Goal: Task Accomplishment & Management: Manage account settings

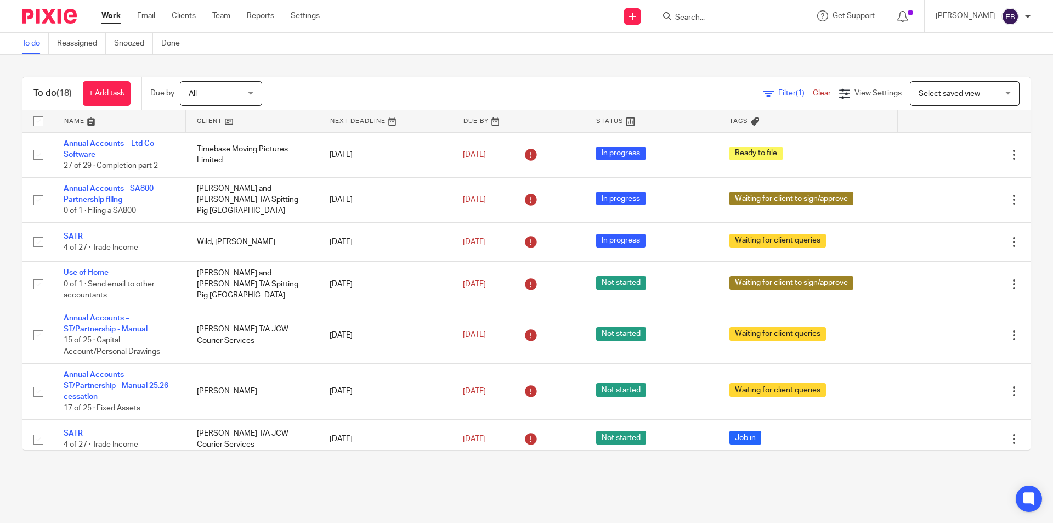
click at [704, 19] on input "Search" at bounding box center [723, 18] width 99 height 10
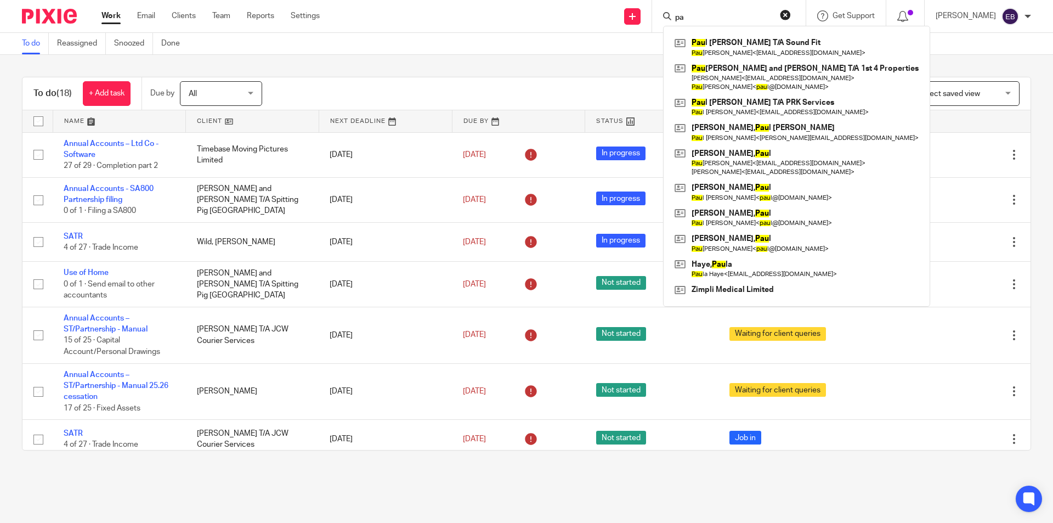
type input "p"
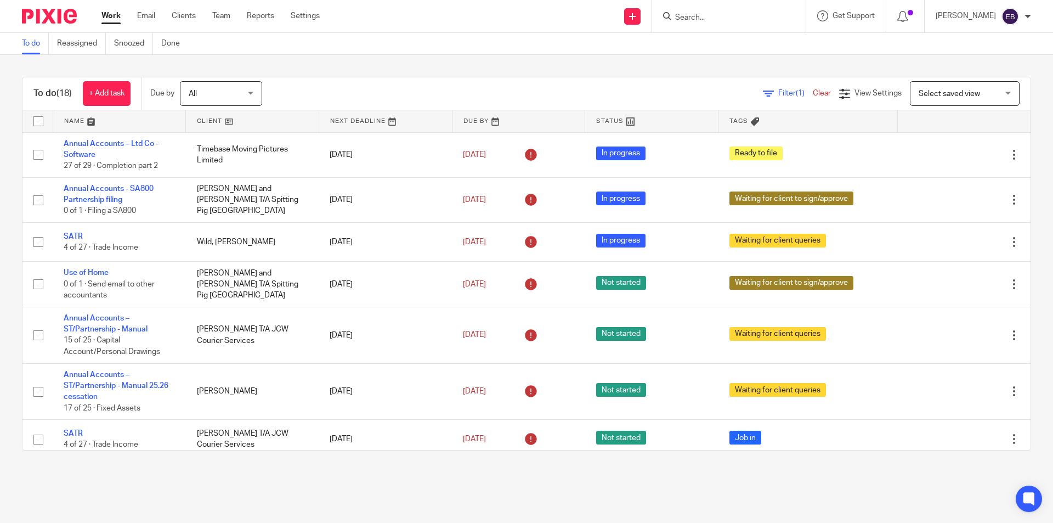
type input "r"
type input "prk"
click at [717, 44] on link at bounding box center [769, 47] width 195 height 25
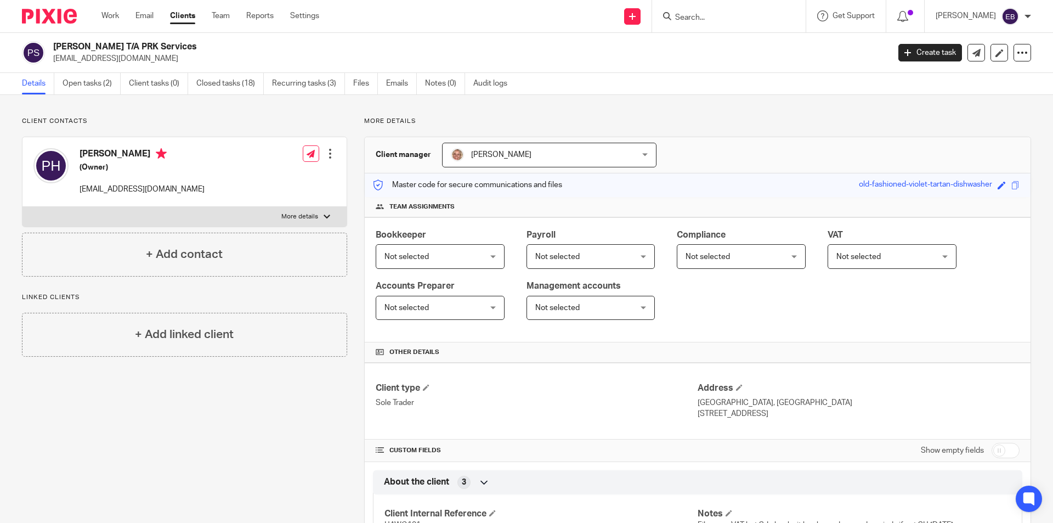
click at [291, 214] on p "More details" at bounding box center [299, 216] width 37 height 9
click at [22, 207] on input "More details" at bounding box center [22, 206] width 1 height 1
checkbox input "true"
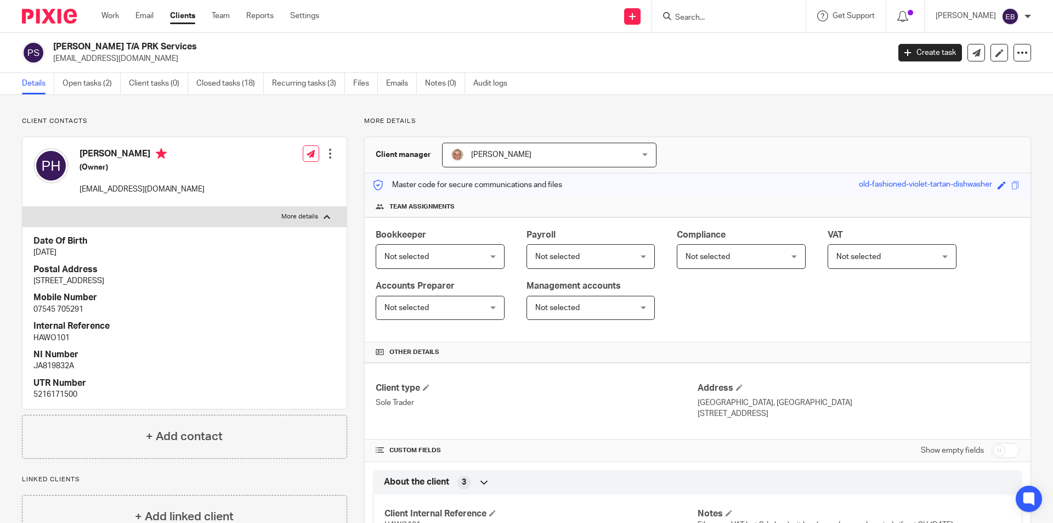
drag, startPoint x: 82, startPoint y: 152, endPoint x: 133, endPoint y: 152, distance: 51.0
click at [133, 152] on h4 "[PERSON_NAME]" at bounding box center [142, 155] width 125 height 14
click at [112, 91] on link "Open tasks (2)" at bounding box center [92, 83] width 58 height 21
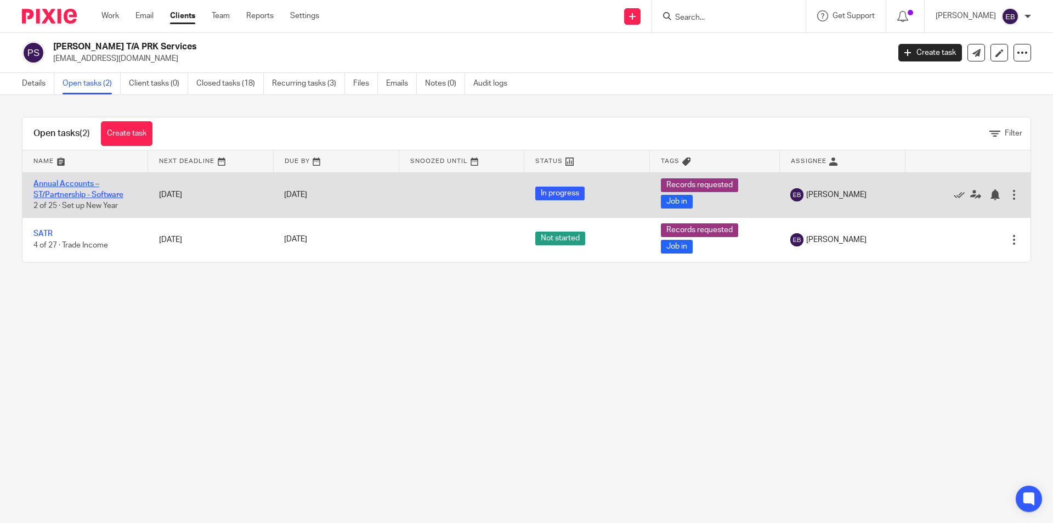
click at [63, 196] on link "Annual Accounts – ST/Partnership - Software" at bounding box center [78, 189] width 90 height 19
click at [67, 190] on link "Annual Accounts – ST/Partnership - Software" at bounding box center [78, 189] width 90 height 19
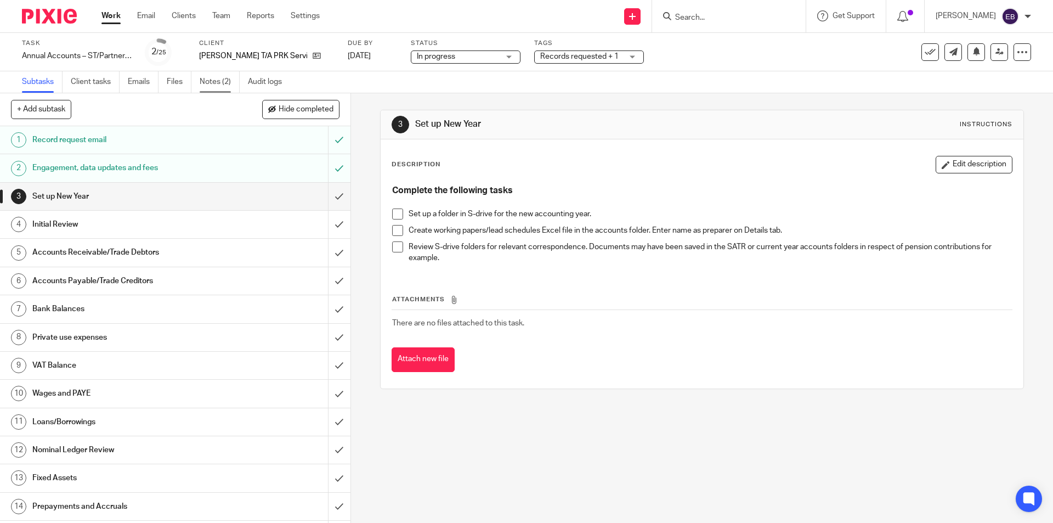
click at [212, 81] on link "Notes (2)" at bounding box center [220, 81] width 40 height 21
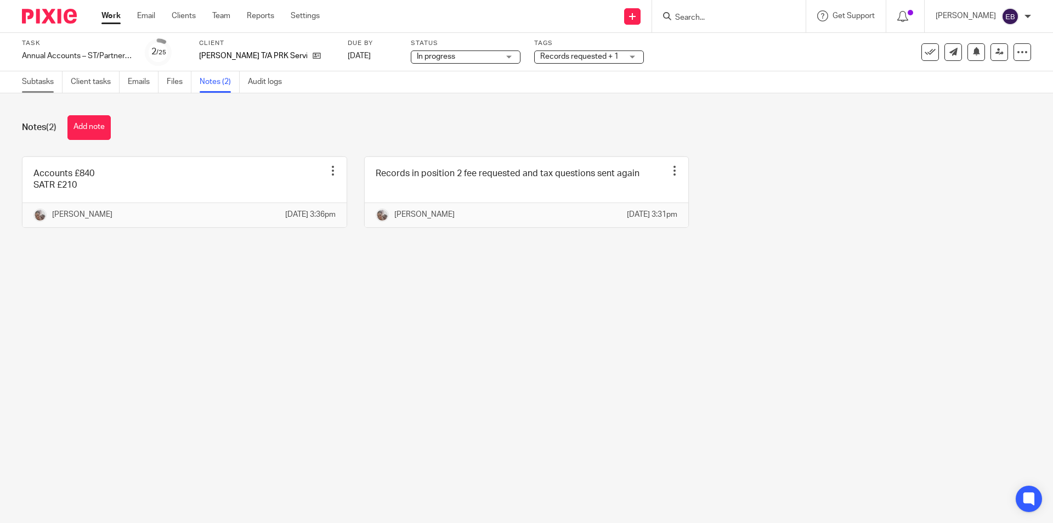
click at [48, 82] on link "Subtasks" at bounding box center [42, 81] width 41 height 21
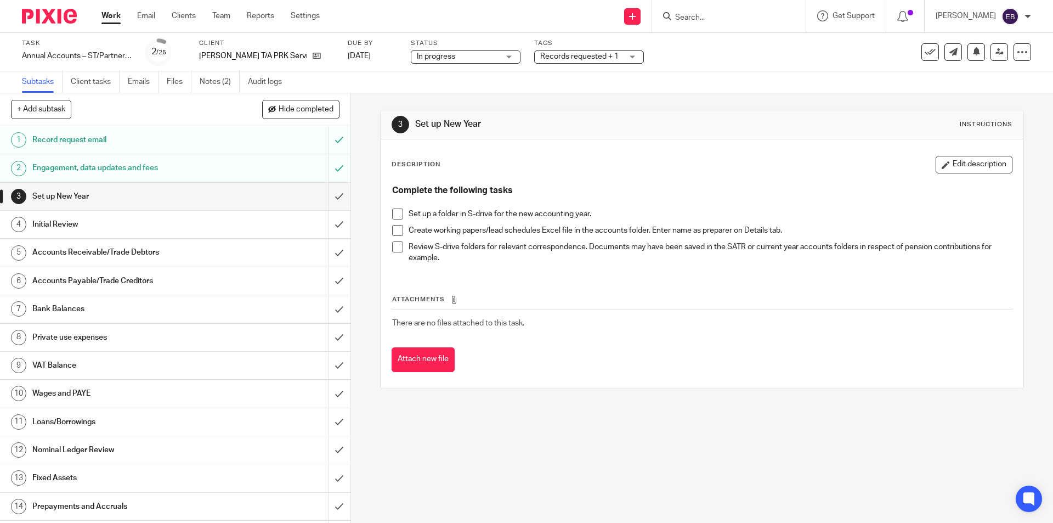
click at [80, 424] on h1 "Loans/Borrowings" at bounding box center [127, 421] width 190 height 16
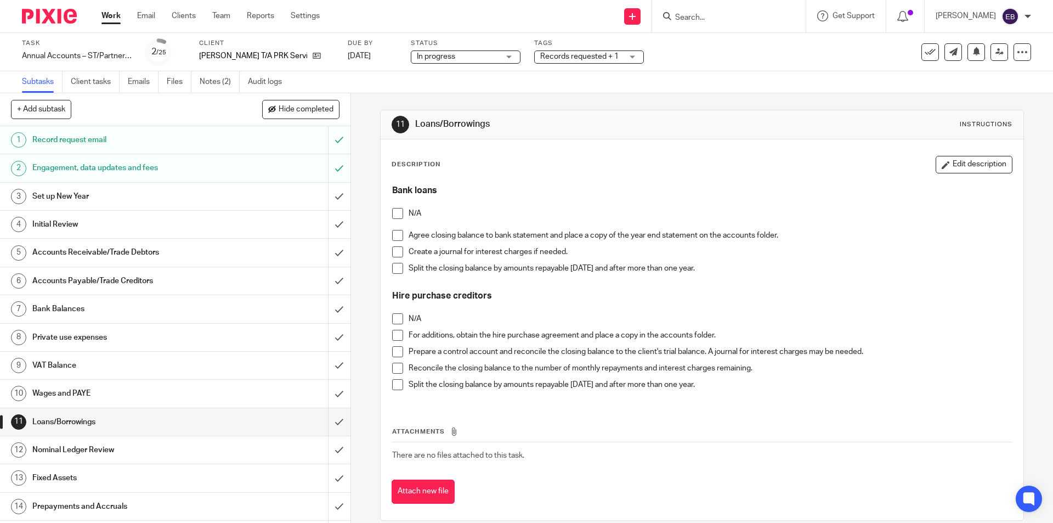
click at [393, 234] on span at bounding box center [397, 235] width 11 height 11
click at [394, 252] on span at bounding box center [397, 251] width 11 height 11
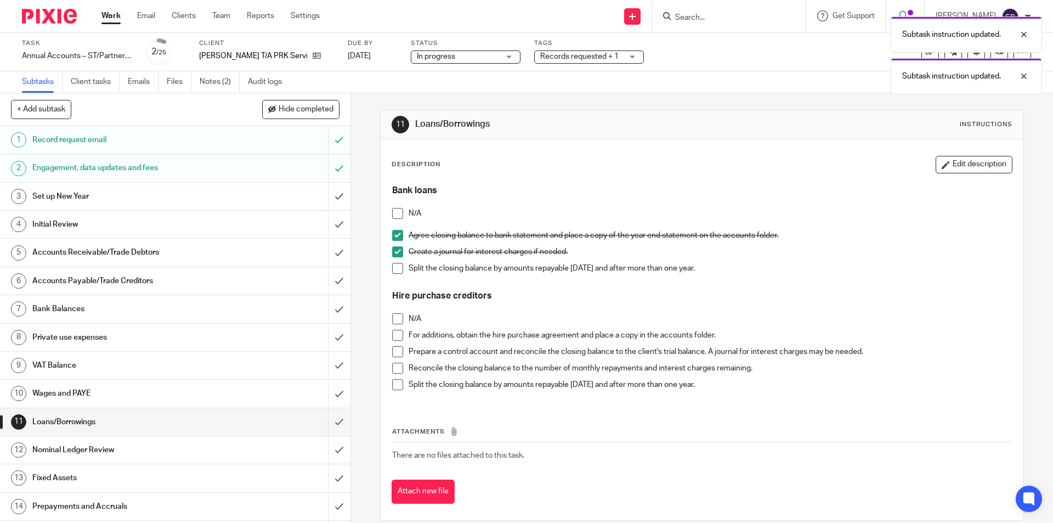
click at [394, 269] on span at bounding box center [397, 268] width 11 height 11
click at [394, 318] on span at bounding box center [397, 318] width 11 height 11
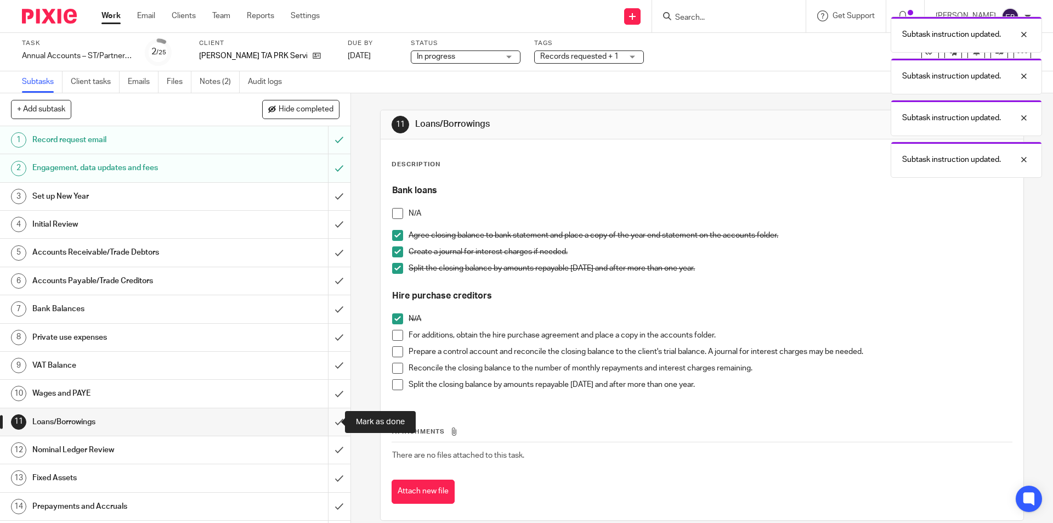
click at [328, 422] on input "submit" at bounding box center [175, 421] width 350 height 27
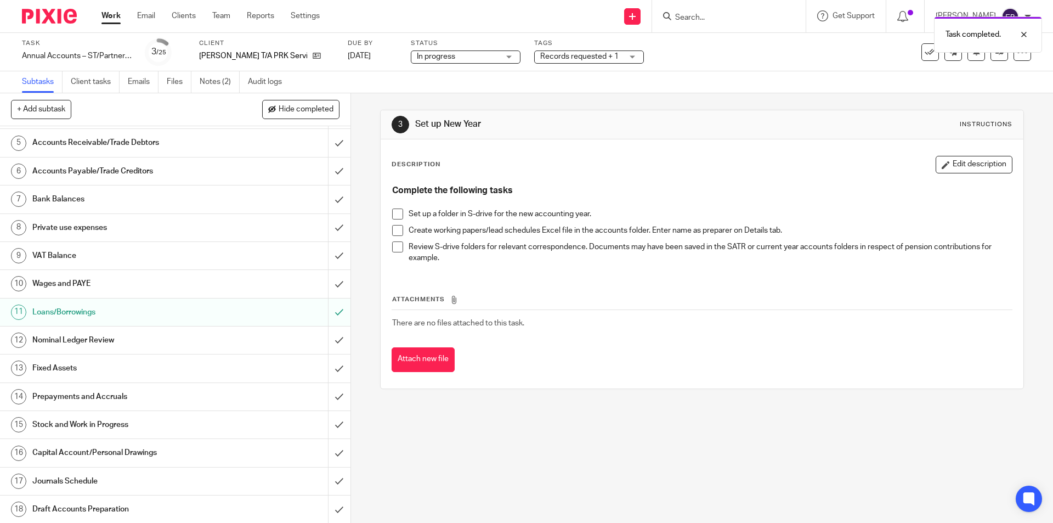
scroll to position [164, 0]
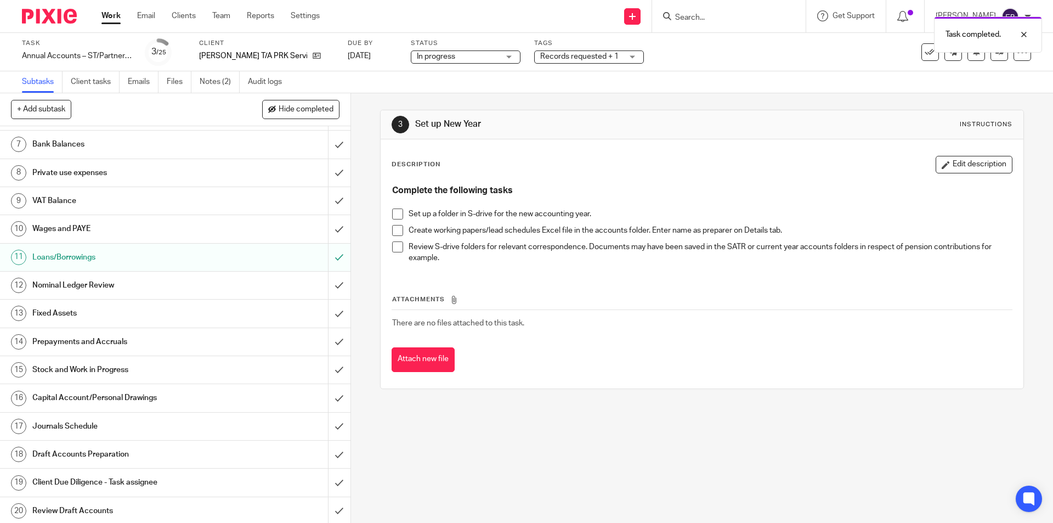
click at [128, 340] on h1 "Prepayments and Accruals" at bounding box center [127, 341] width 190 height 16
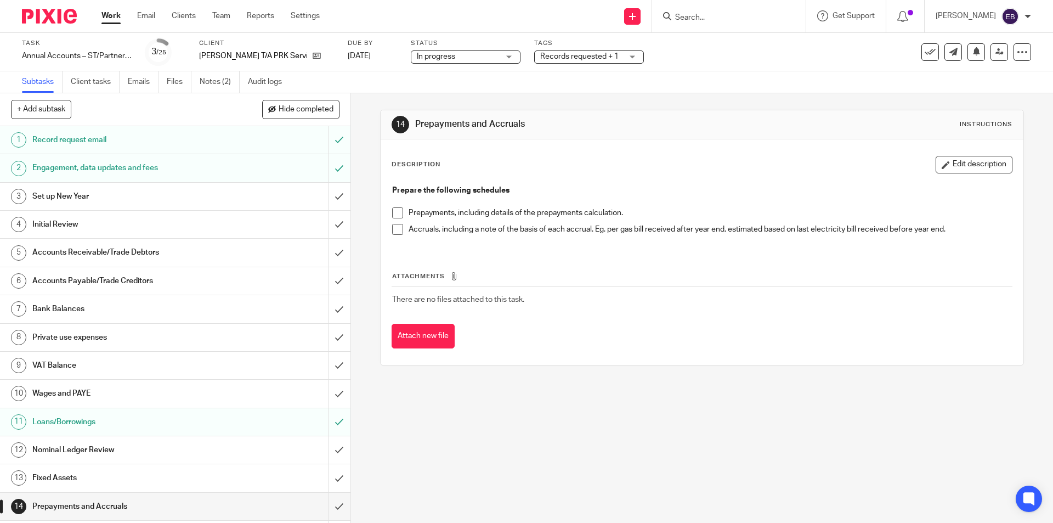
click at [397, 212] on span at bounding box center [397, 212] width 11 height 11
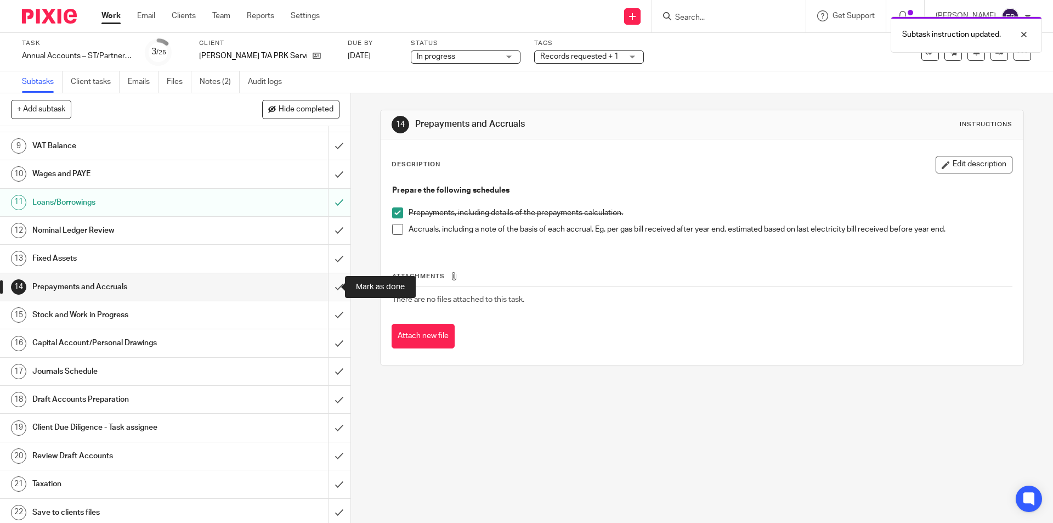
click at [321, 286] on input "submit" at bounding box center [175, 286] width 350 height 27
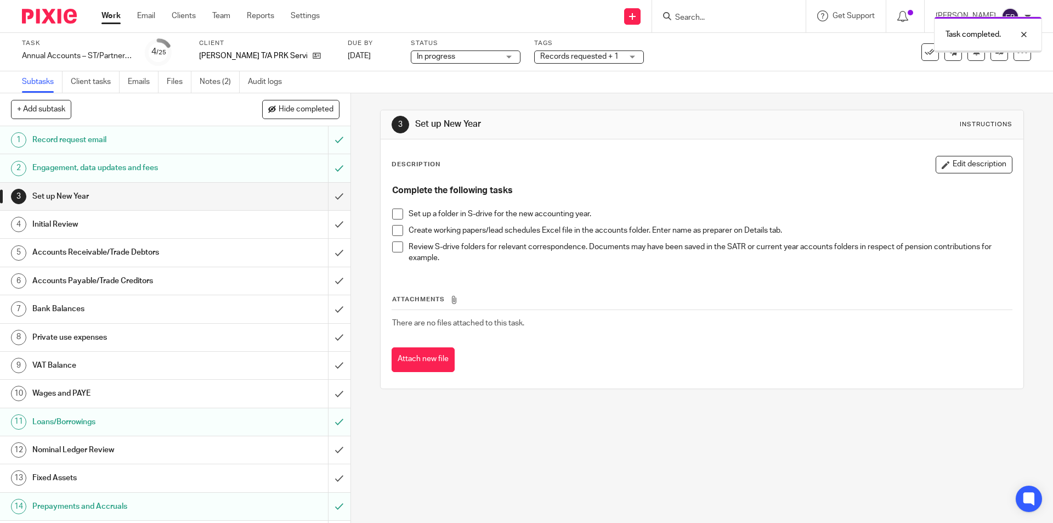
scroll to position [164, 0]
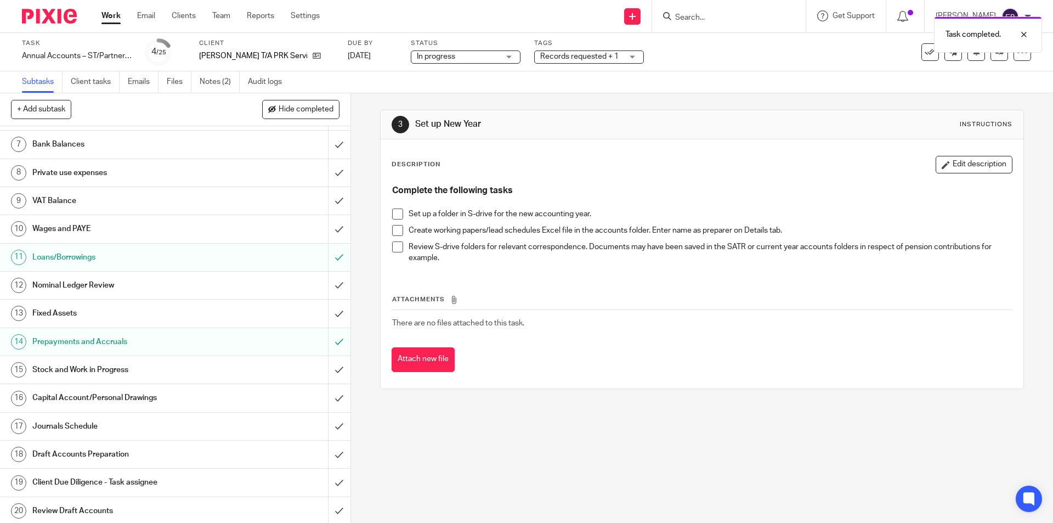
click at [86, 373] on h1 "Stock and Work in Progress" at bounding box center [127, 369] width 190 height 16
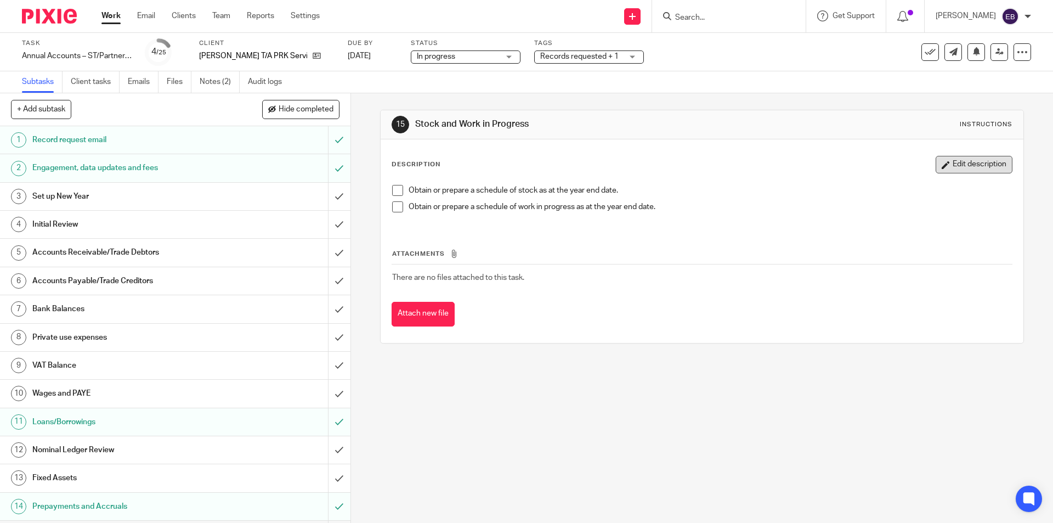
click at [953, 168] on button "Edit description" at bounding box center [973, 165] width 77 height 18
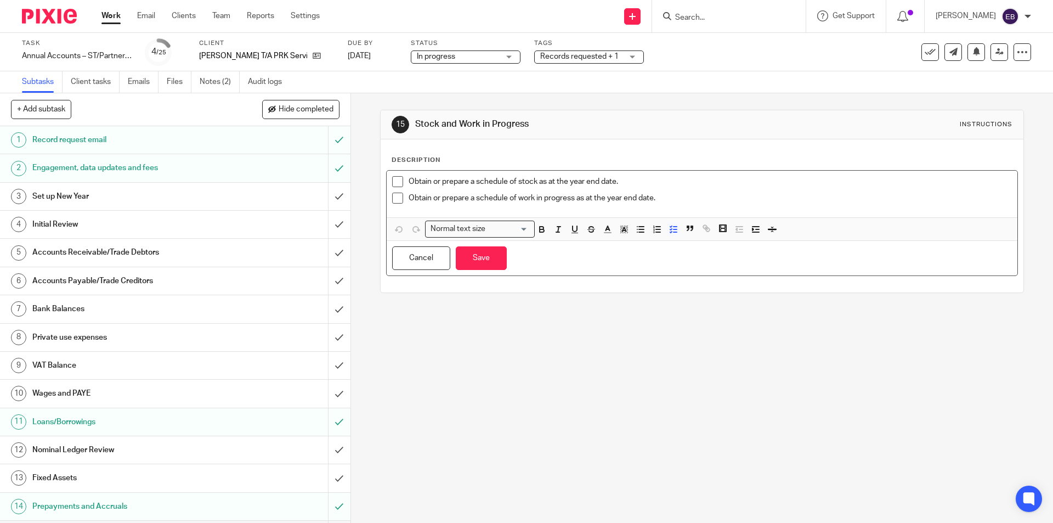
click at [712, 198] on p "Obtain or prepare a schedule of work in progress as at the year end date." at bounding box center [709, 197] width 603 height 11
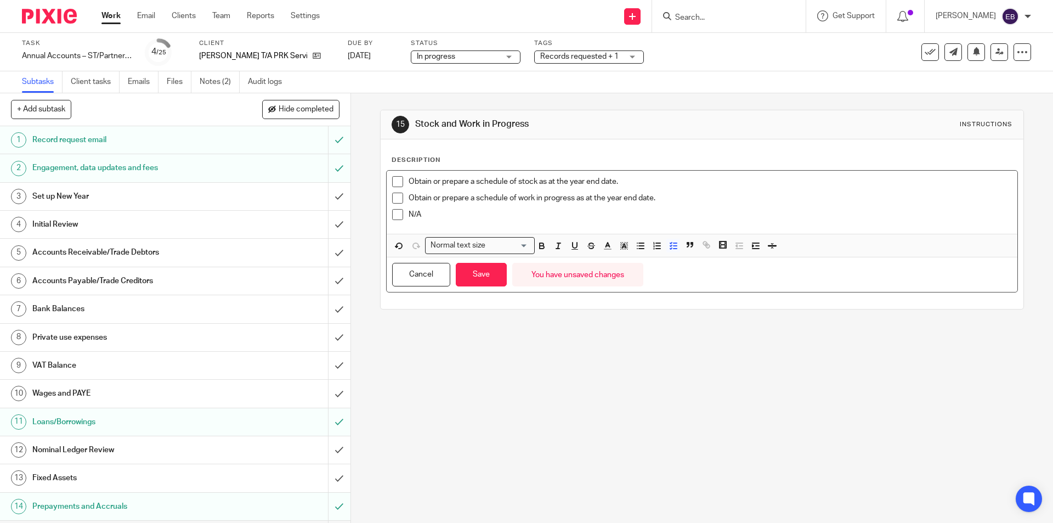
click at [393, 214] on span at bounding box center [397, 214] width 11 height 11
click at [490, 271] on button "Save" at bounding box center [481, 275] width 51 height 24
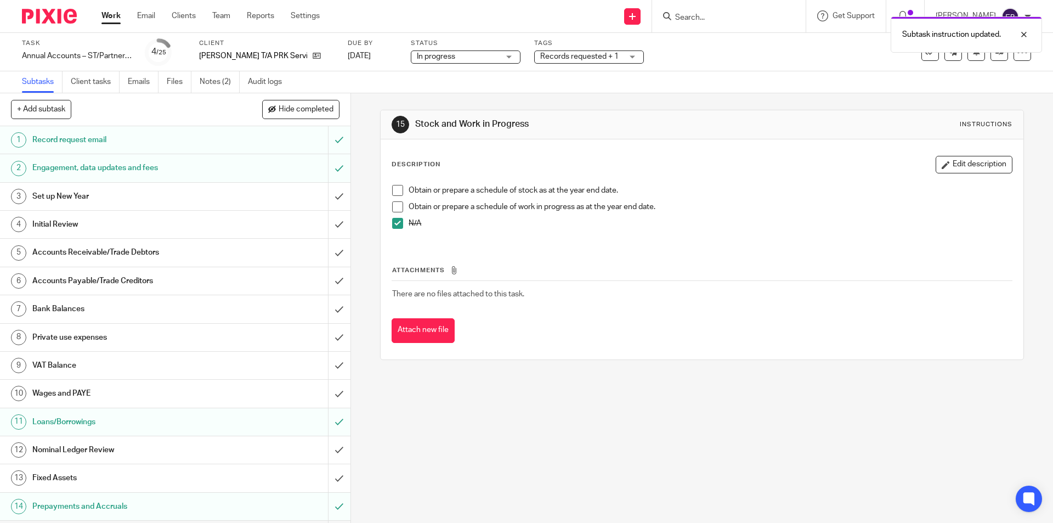
scroll to position [219, 0]
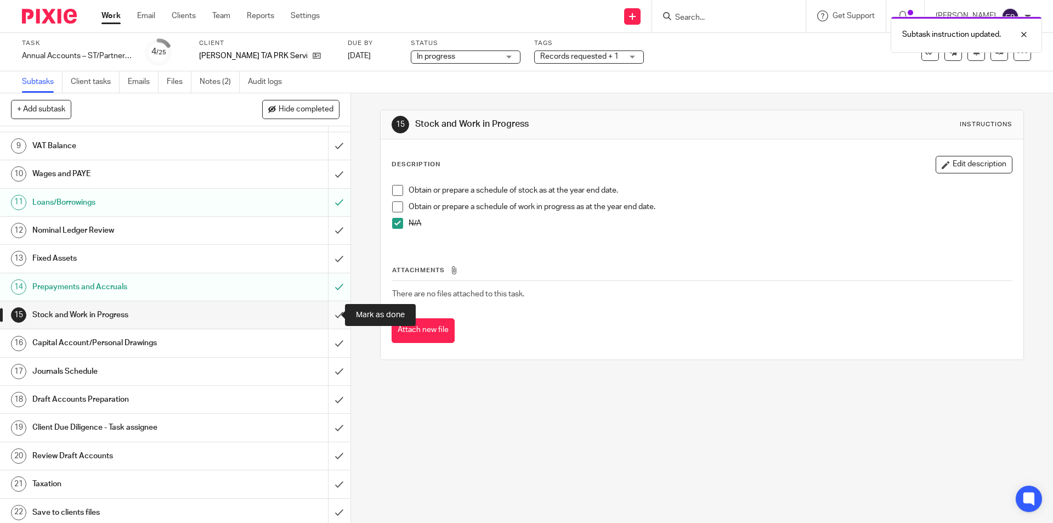
click at [326, 319] on input "submit" at bounding box center [175, 314] width 350 height 27
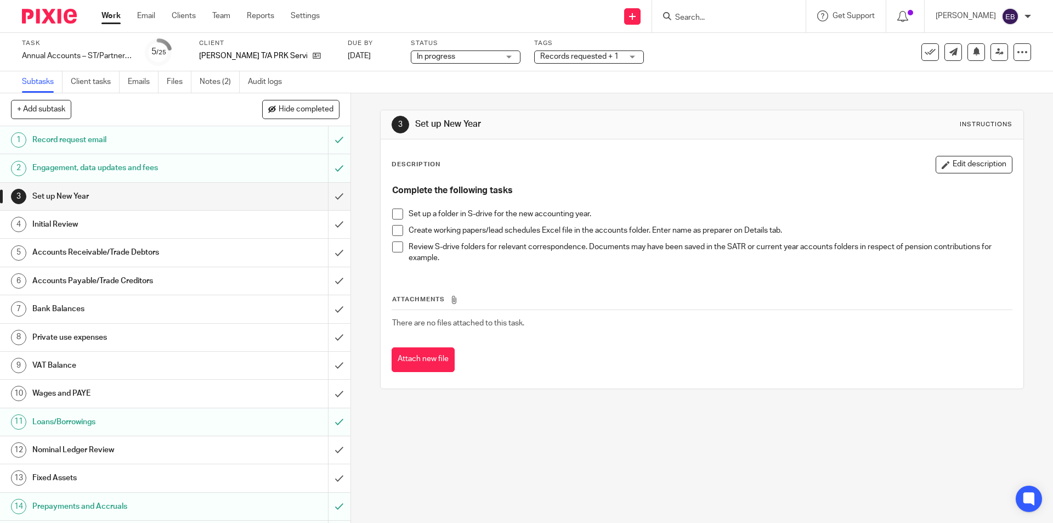
click at [392, 217] on span at bounding box center [397, 213] width 11 height 11
click at [392, 229] on span at bounding box center [397, 230] width 11 height 11
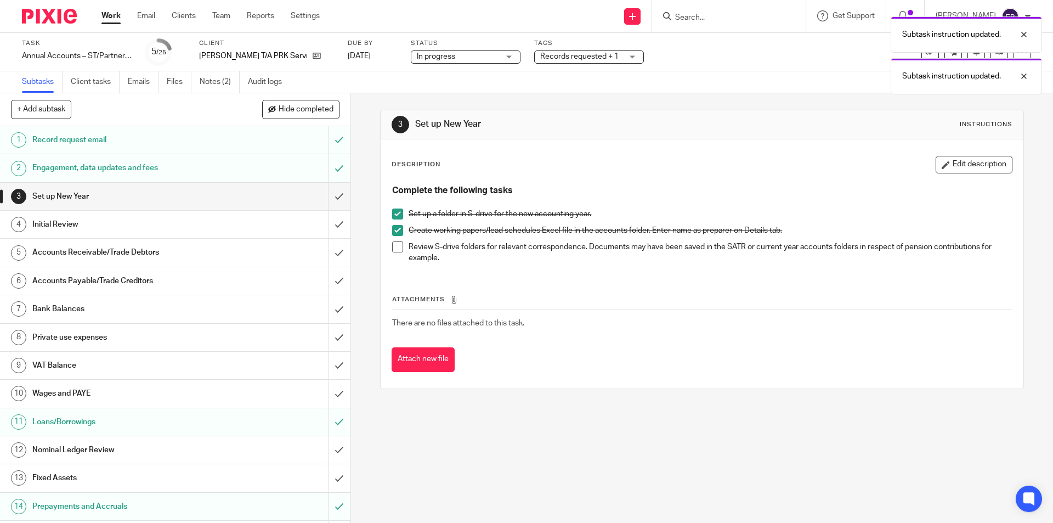
click at [396, 246] on span at bounding box center [397, 246] width 11 height 11
click at [327, 194] on input "submit" at bounding box center [175, 196] width 350 height 27
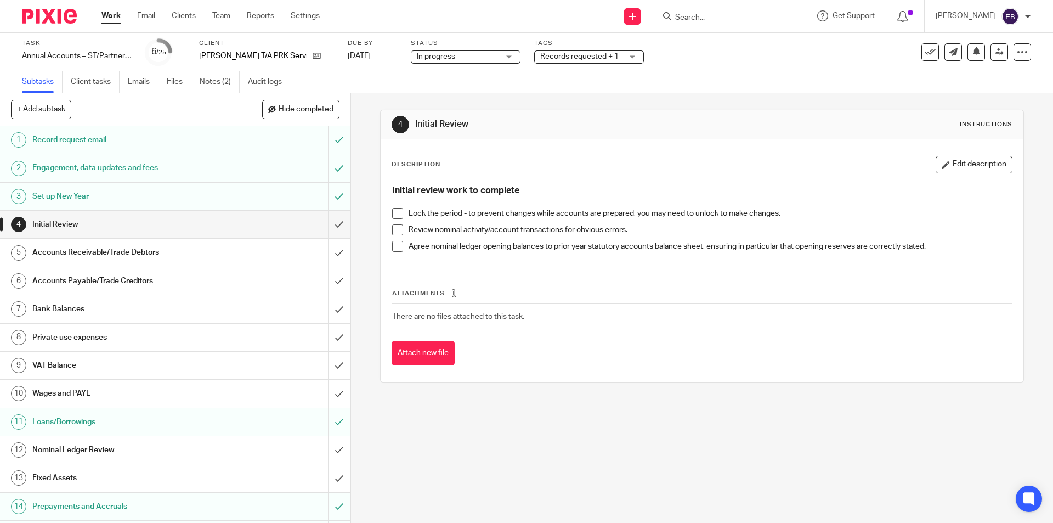
click at [733, 21] on input "Search" at bounding box center [723, 18] width 99 height 10
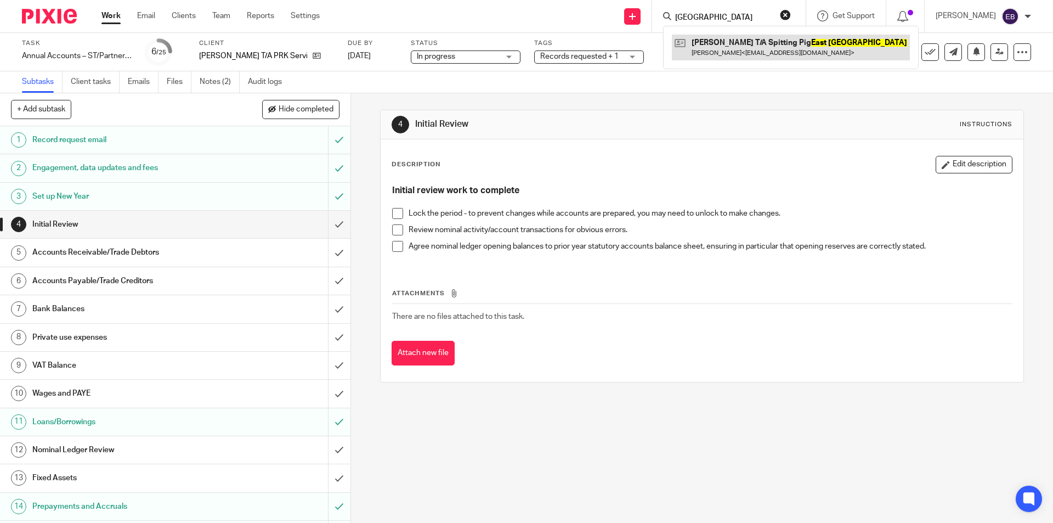
type input "[GEOGRAPHIC_DATA]"
click at [740, 44] on link at bounding box center [791, 47] width 238 height 25
click at [401, 213] on li "Lock the period - to prevent changes while accounts are prepared, you may need …" at bounding box center [701, 216] width 619 height 16
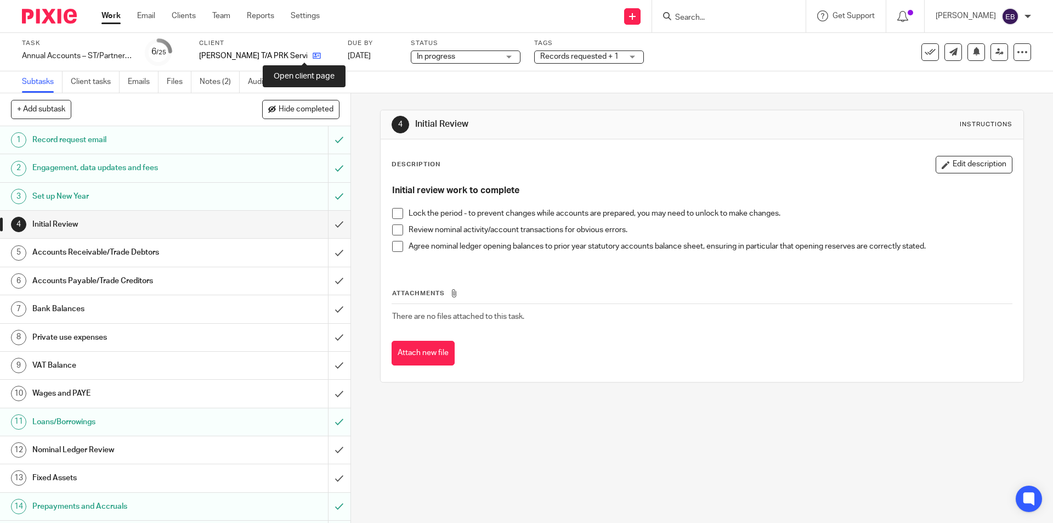
click at [313, 55] on icon at bounding box center [317, 56] width 8 height 8
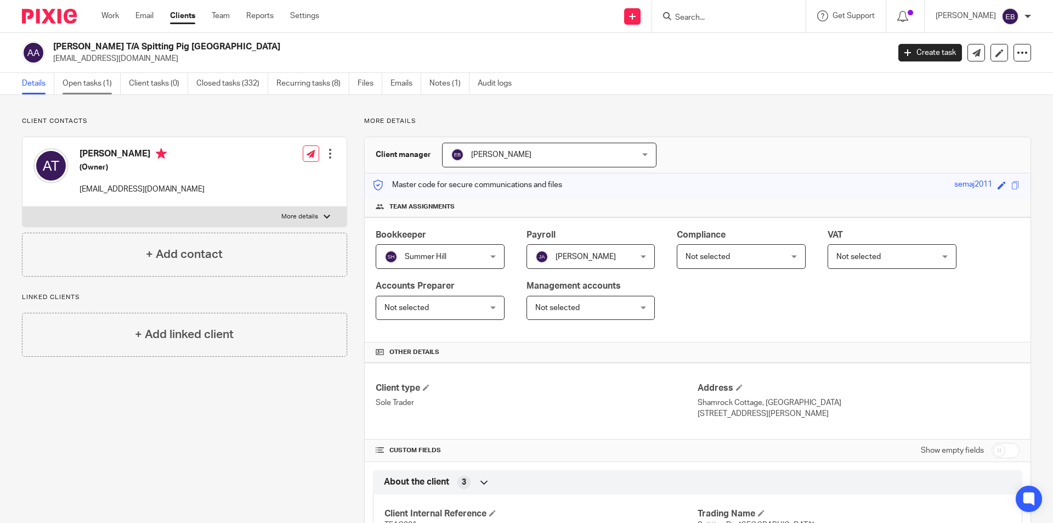
click at [88, 88] on link "Open tasks (1)" at bounding box center [92, 83] width 58 height 21
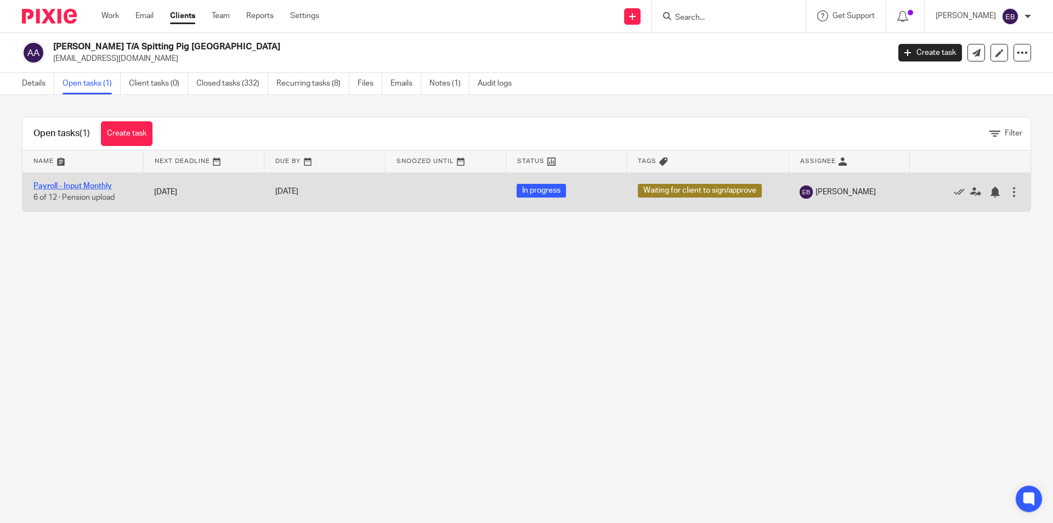
click at [88, 187] on link "Payroll - Input Monthly" at bounding box center [72, 186] width 78 height 8
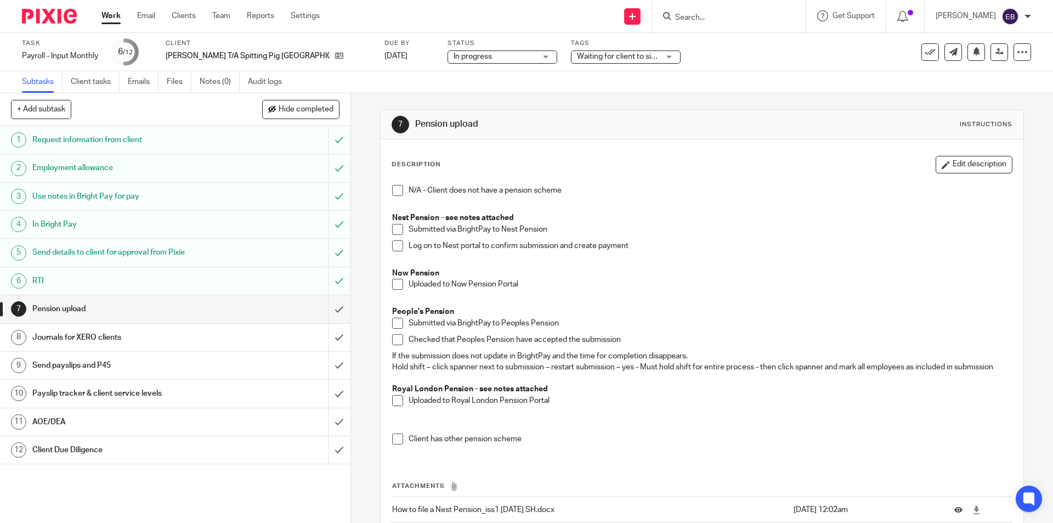
click at [392, 282] on span at bounding box center [397, 284] width 11 height 11
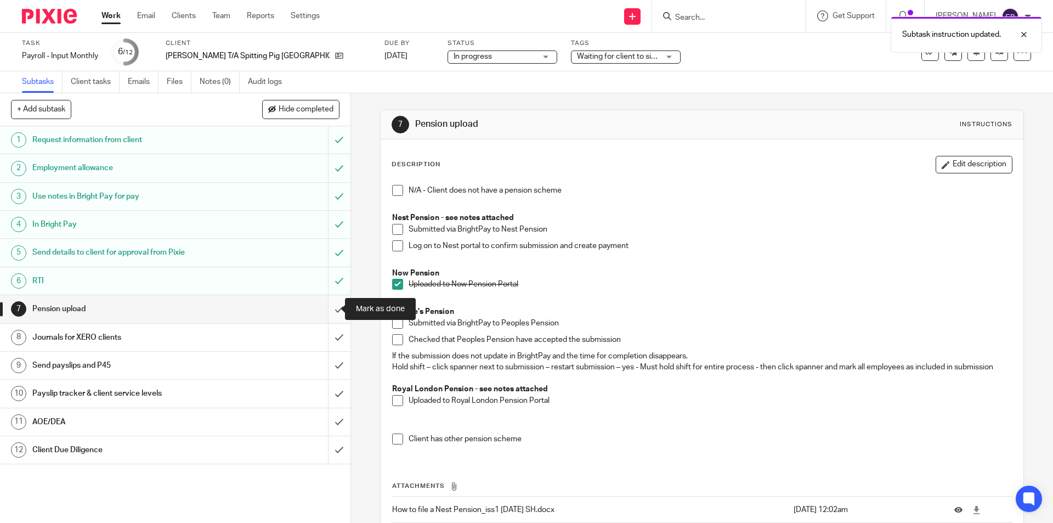
click at [332, 314] on input "submit" at bounding box center [175, 308] width 350 height 27
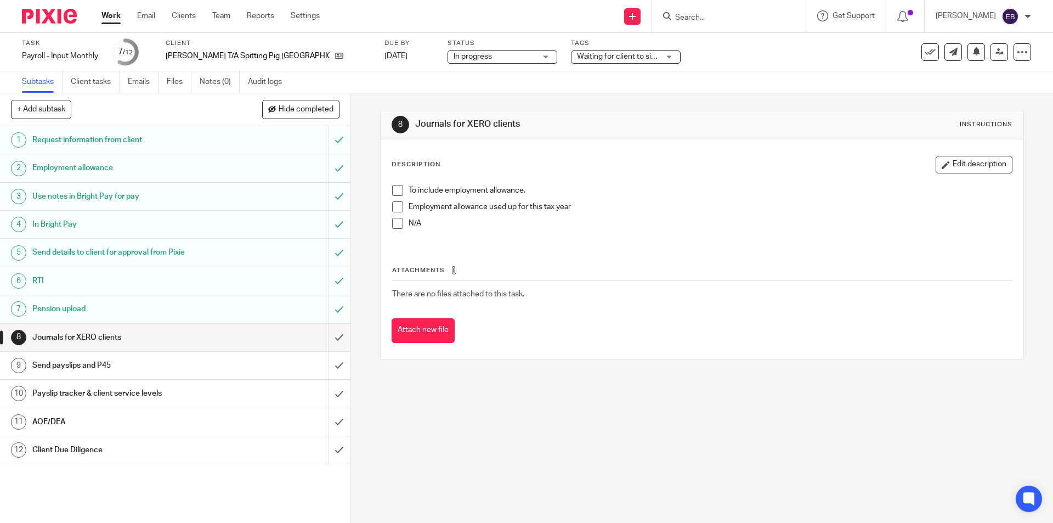
click at [396, 195] on span at bounding box center [397, 190] width 11 height 11
click at [329, 336] on input "submit" at bounding box center [175, 337] width 350 height 27
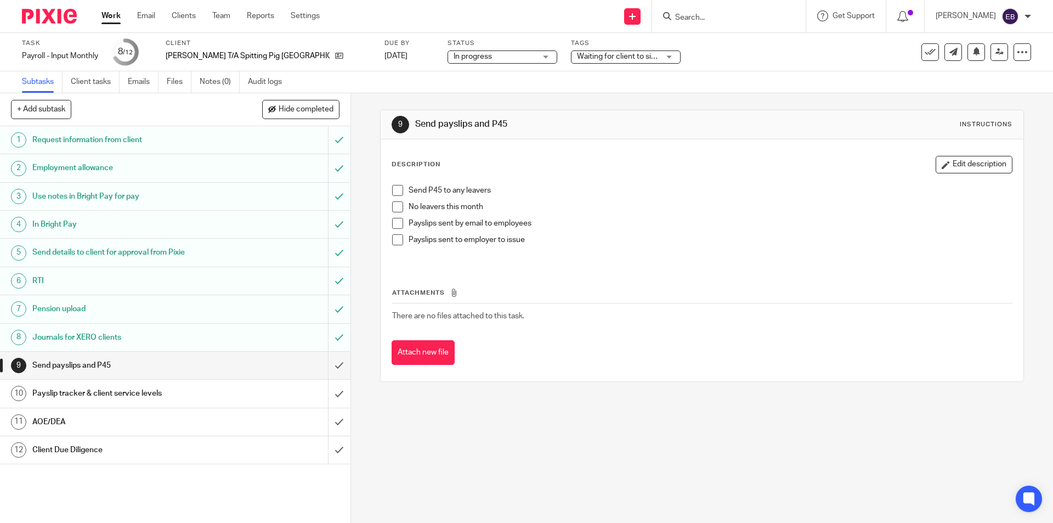
click at [397, 241] on span at bounding box center [397, 239] width 11 height 11
click at [394, 240] on span at bounding box center [397, 239] width 11 height 11
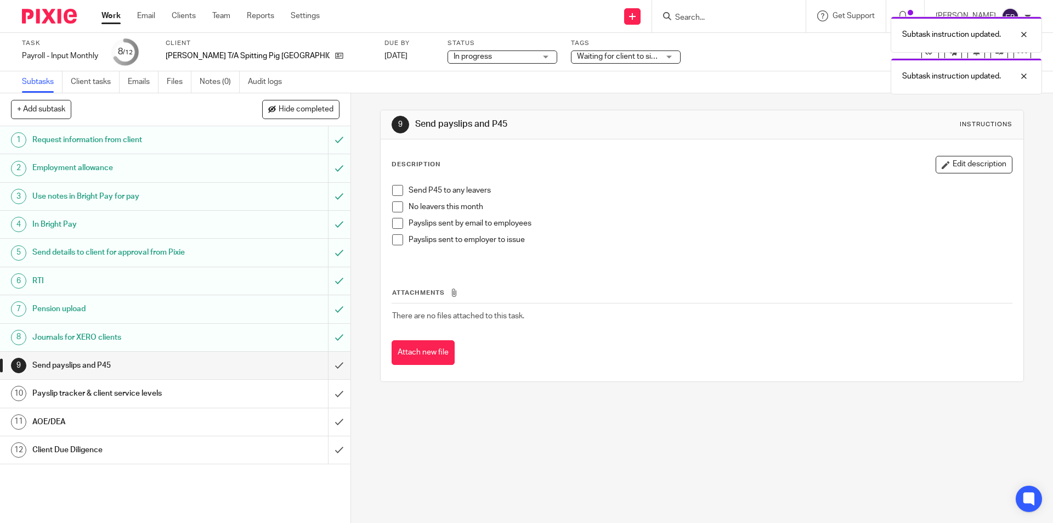
click at [392, 224] on span at bounding box center [397, 223] width 11 height 11
click at [393, 207] on span at bounding box center [397, 206] width 11 height 11
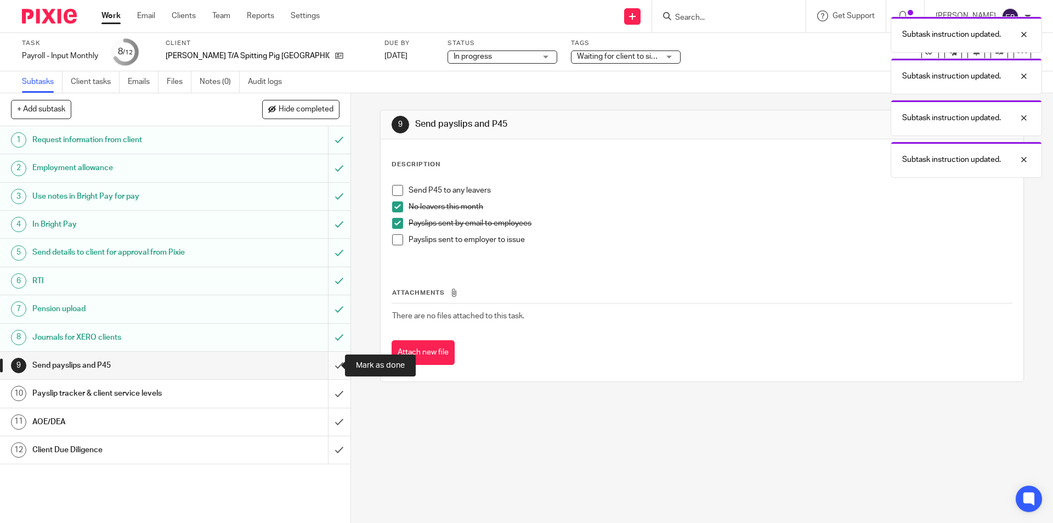
click at [324, 364] on input "submit" at bounding box center [175, 364] width 350 height 27
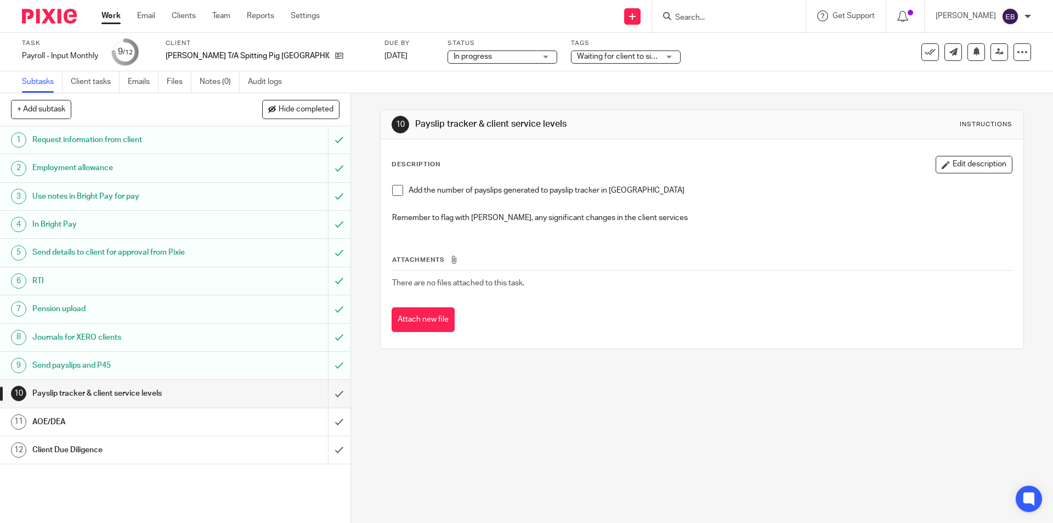
click at [392, 191] on span at bounding box center [397, 190] width 11 height 11
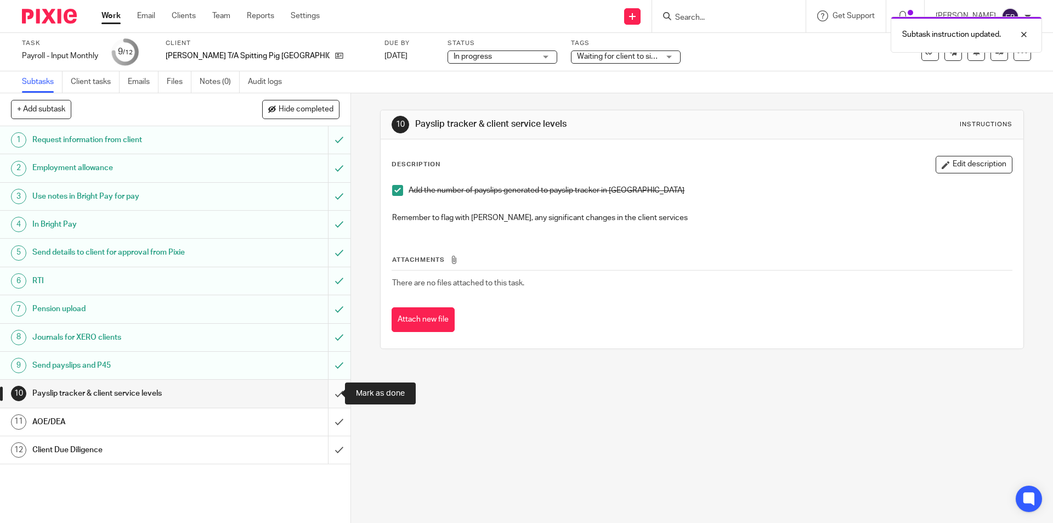
click at [330, 389] on input "submit" at bounding box center [175, 392] width 350 height 27
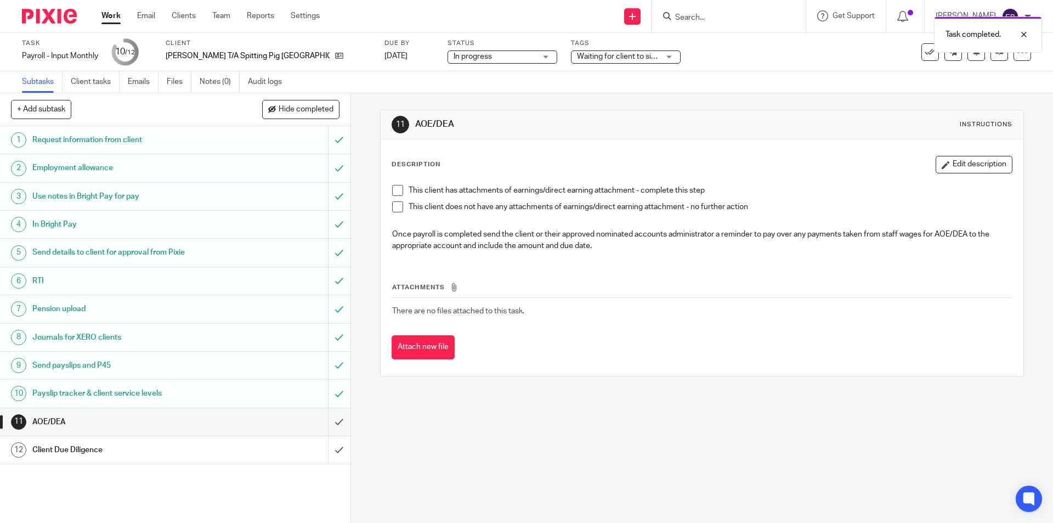
click at [394, 203] on span at bounding box center [397, 206] width 11 height 11
click at [328, 421] on input "submit" at bounding box center [175, 421] width 350 height 27
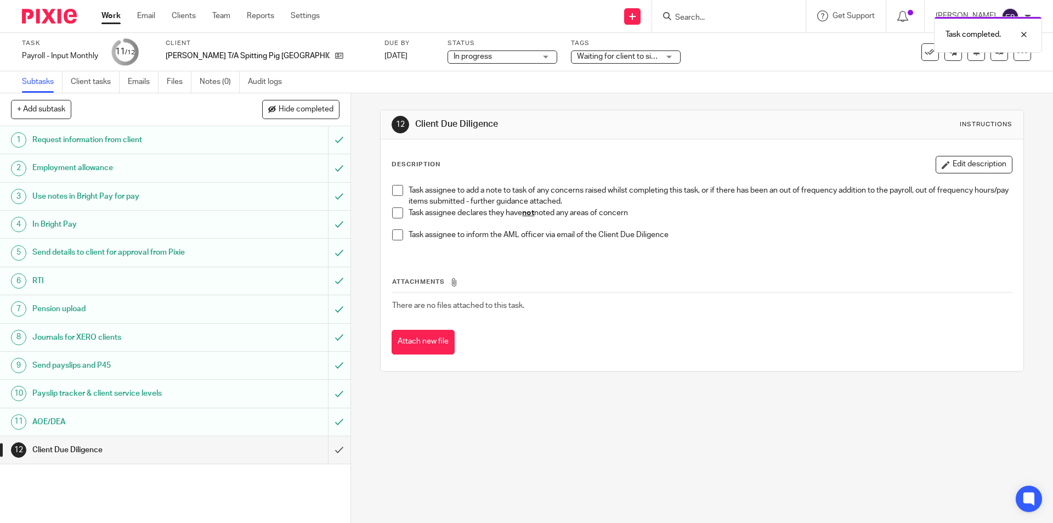
click at [394, 209] on span at bounding box center [397, 212] width 11 height 11
click at [332, 451] on input "submit" at bounding box center [175, 449] width 350 height 27
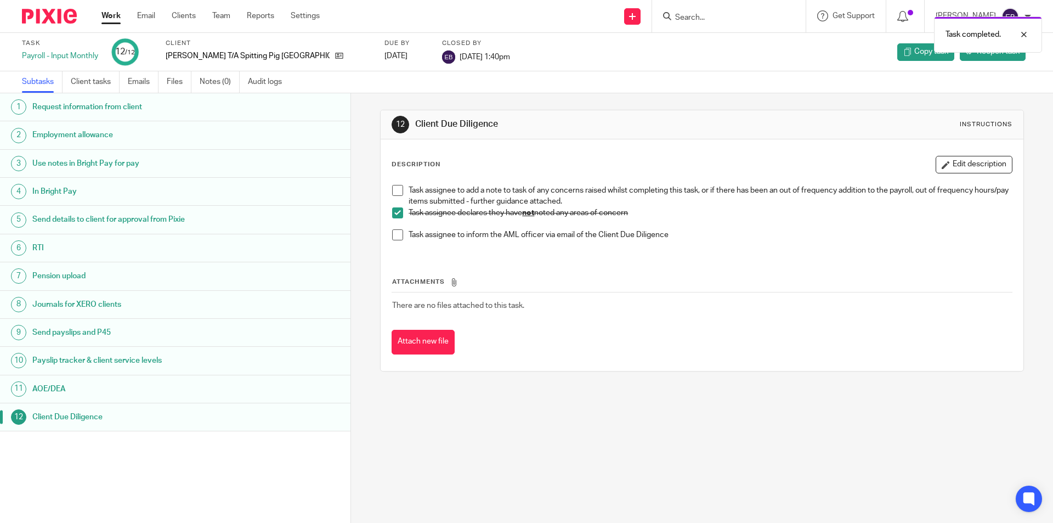
click at [117, 18] on link "Work" at bounding box center [110, 15] width 19 height 11
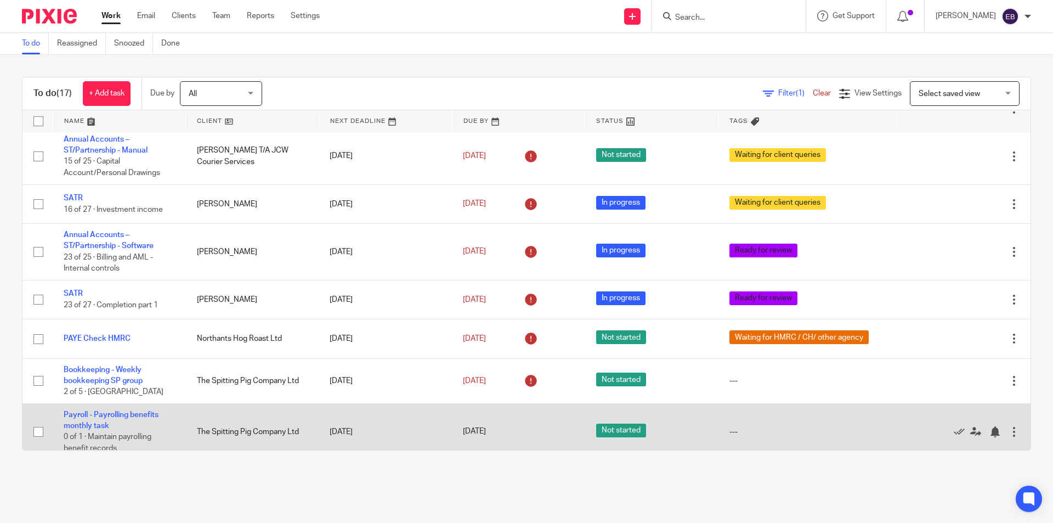
scroll to position [452, 0]
